Goal: Information Seeking & Learning: Learn about a topic

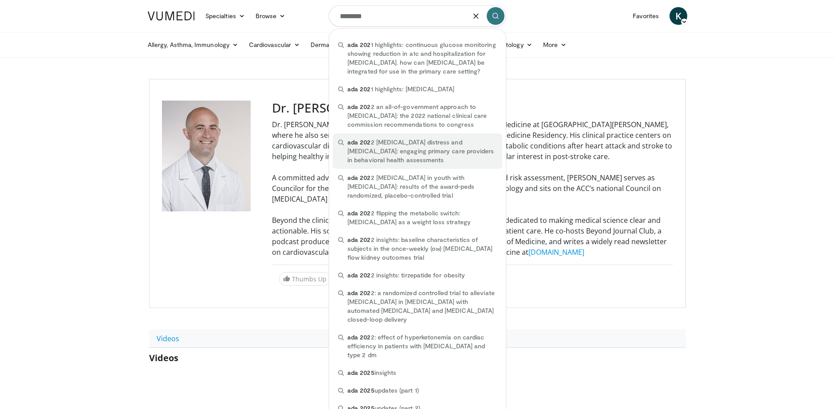
type input "********"
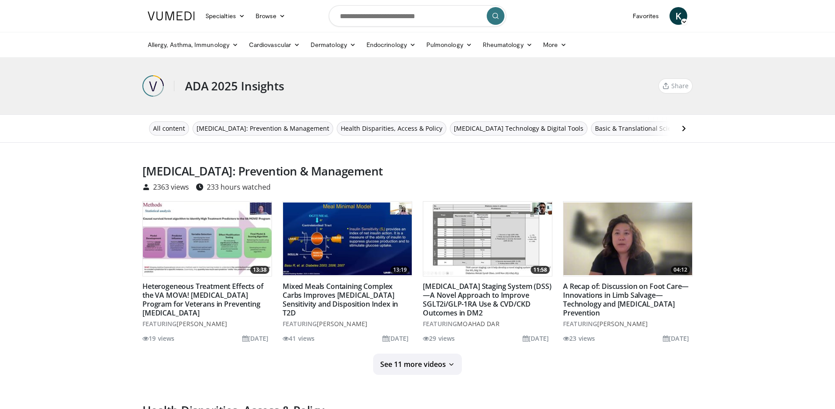
drag, startPoint x: 289, startPoint y: 87, endPoint x: 185, endPoint y: 83, distance: 104.3
click at [184, 83] on div "ADA 2025 Insights Share Share ADA 2025 Insights... × Enter one or more e-mail a…" at bounding box center [417, 86] width 550 height 57
copy h3 "ADA 2025 Insights"
